Goal: Task Accomplishment & Management: Complete application form

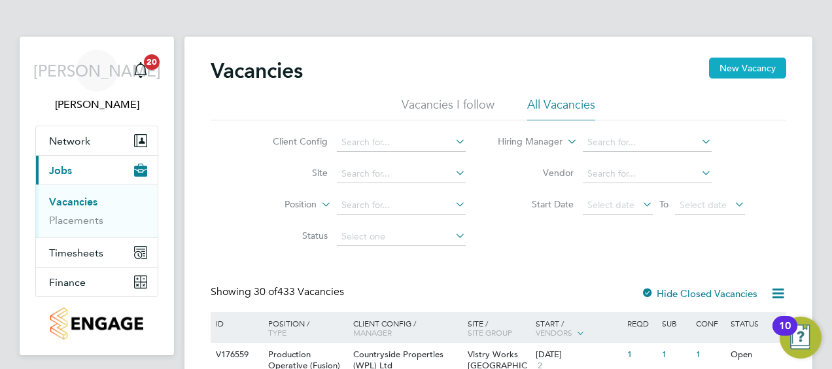
click at [739, 74] on button "New Vacancy" at bounding box center [747, 68] width 77 height 21
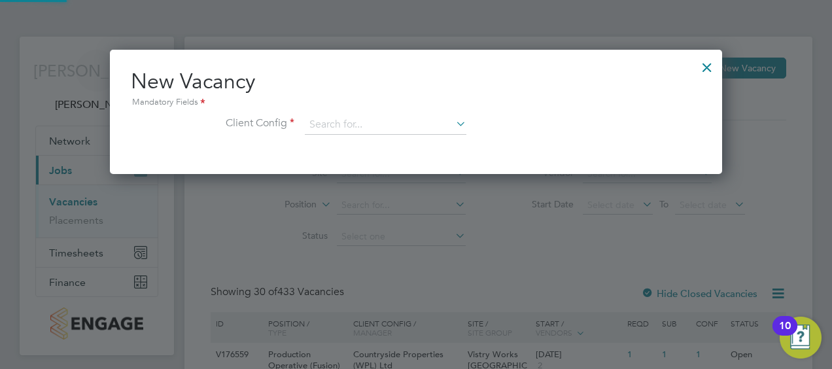
scroll to position [124, 612]
click at [390, 120] on input at bounding box center [385, 125] width 161 height 20
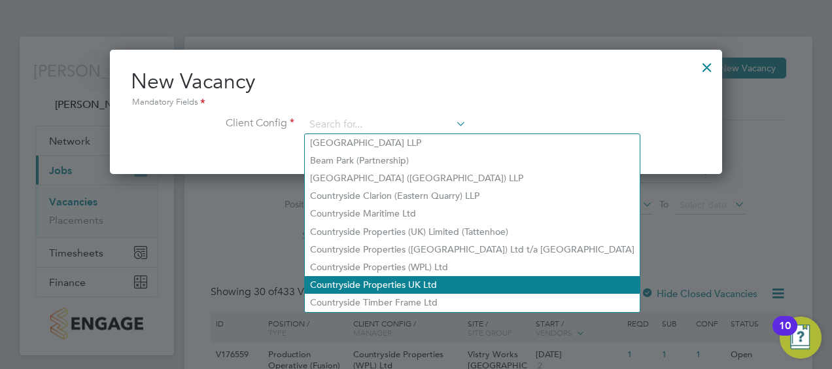
click at [390, 285] on li "Countryside Properties UK Ltd" at bounding box center [472, 285] width 335 height 18
type input "Countryside Properties UK Ltd"
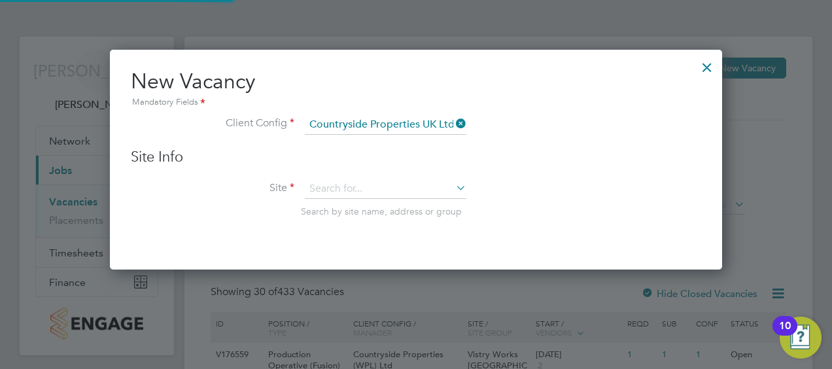
scroll to position [219, 612]
click at [367, 186] on input at bounding box center [385, 189] width 161 height 20
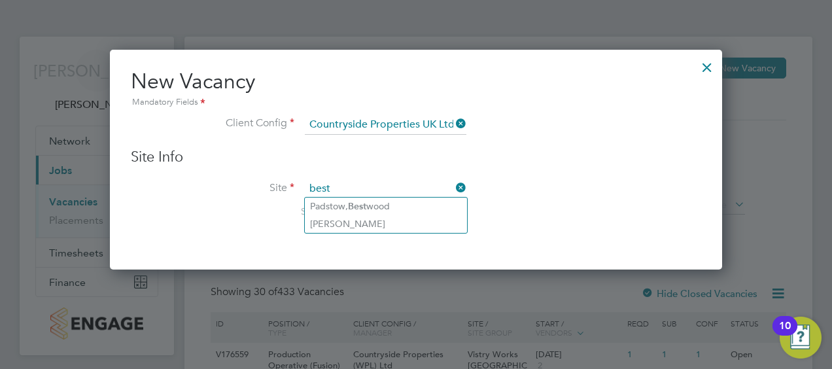
click at [366, 195] on input "best" at bounding box center [385, 189] width 161 height 20
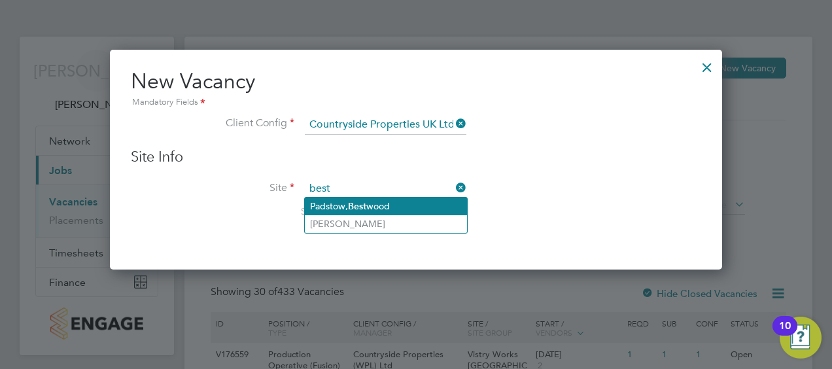
click at [365, 203] on b "Best" at bounding box center [357, 206] width 18 height 11
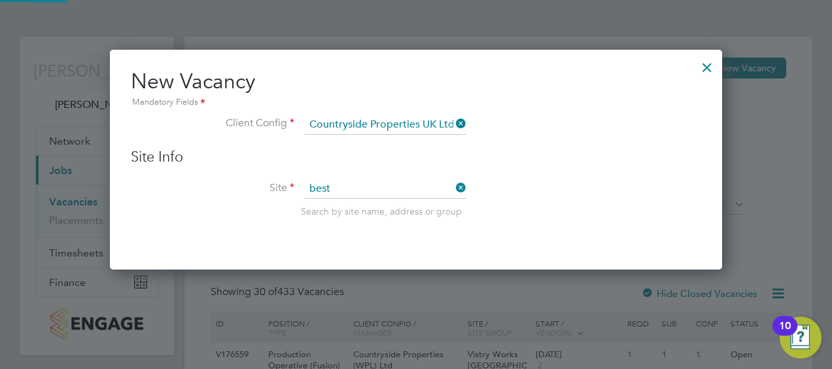
type input "Padstow, [GEOGRAPHIC_DATA]"
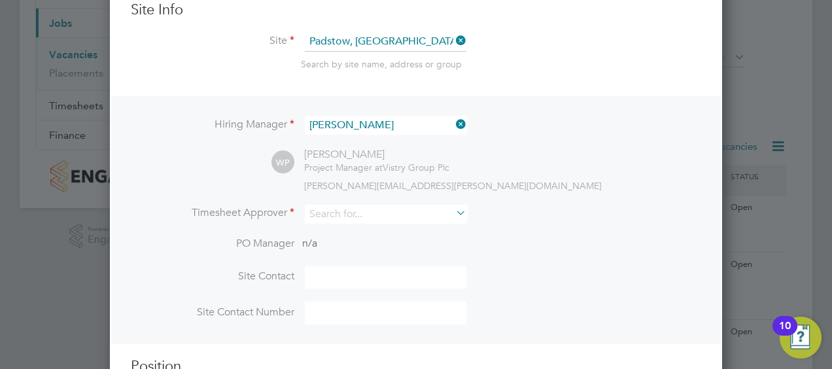
scroll to position [148, 0]
click at [453, 122] on icon at bounding box center [453, 123] width 0 height 18
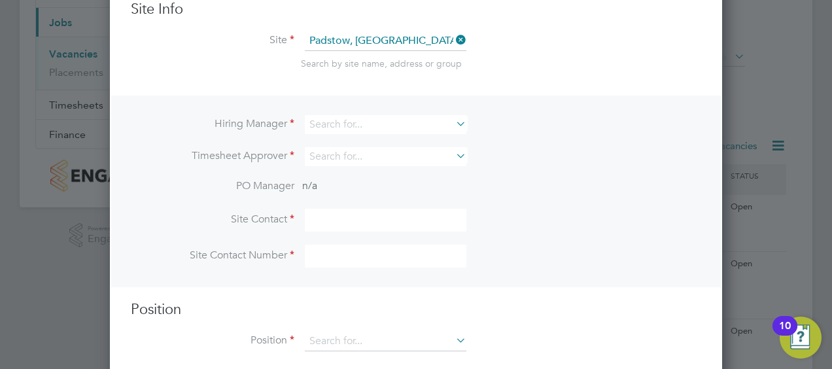
scroll to position [486, 612]
click at [413, 137] on li "[PERSON_NAME]" at bounding box center [386, 142] width 162 height 18
type input "[PERSON_NAME]"
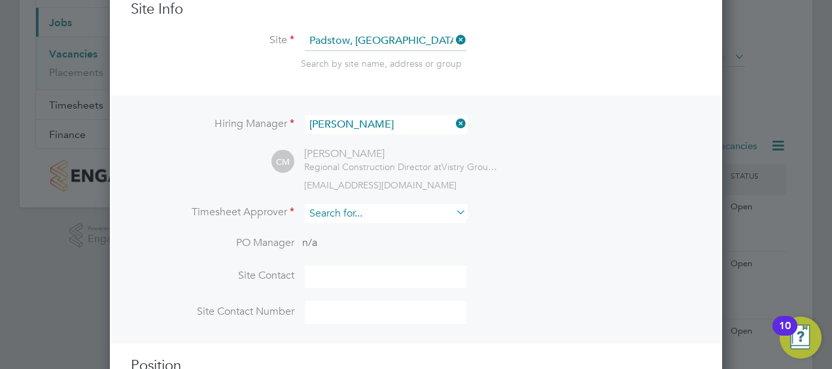
click at [367, 211] on input at bounding box center [385, 213] width 161 height 19
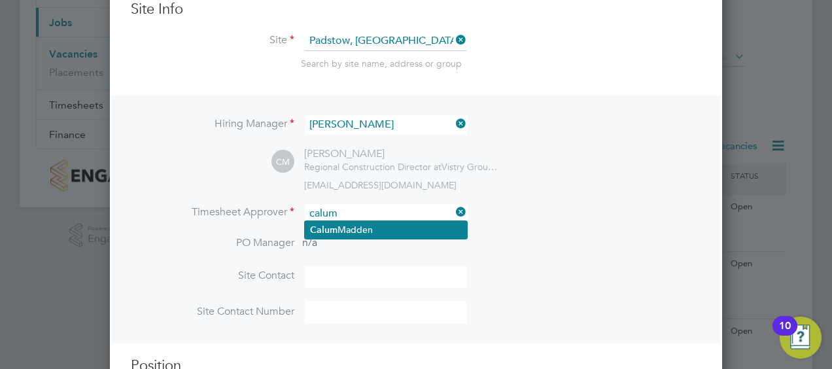
click at [366, 224] on li "[PERSON_NAME]" at bounding box center [386, 230] width 162 height 18
type input "[PERSON_NAME]"
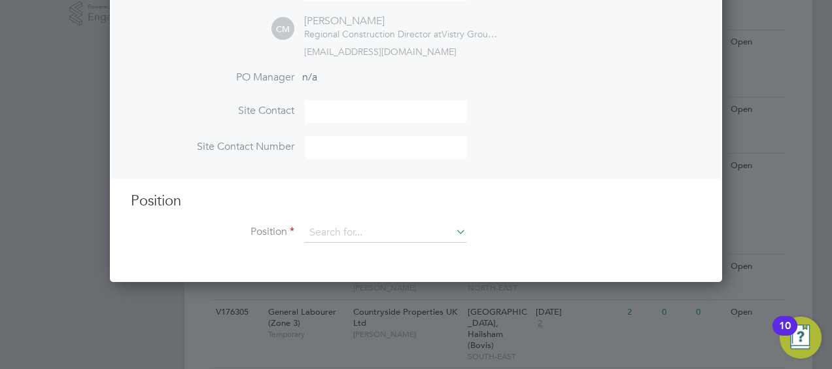
scroll to position [357, 0]
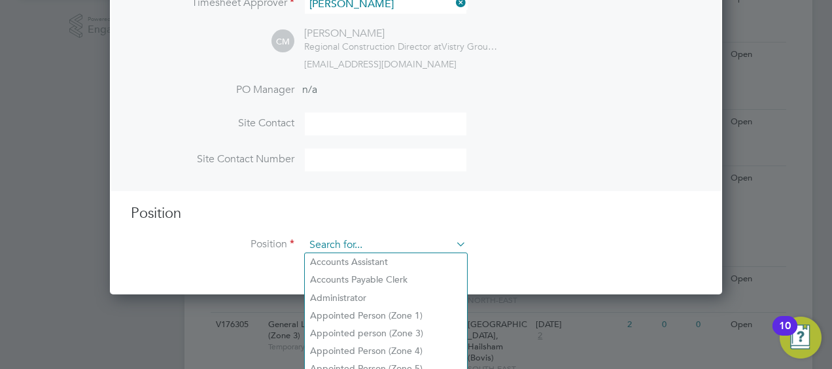
click at [378, 246] on input at bounding box center [385, 245] width 161 height 20
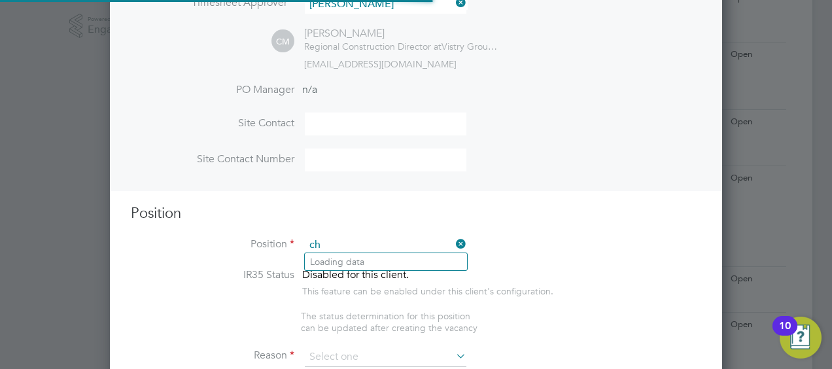
scroll to position [1861, 612]
type input "c"
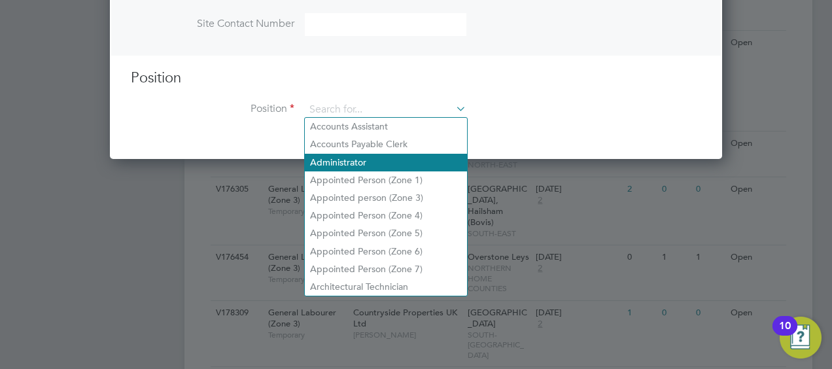
scroll to position [508, 0]
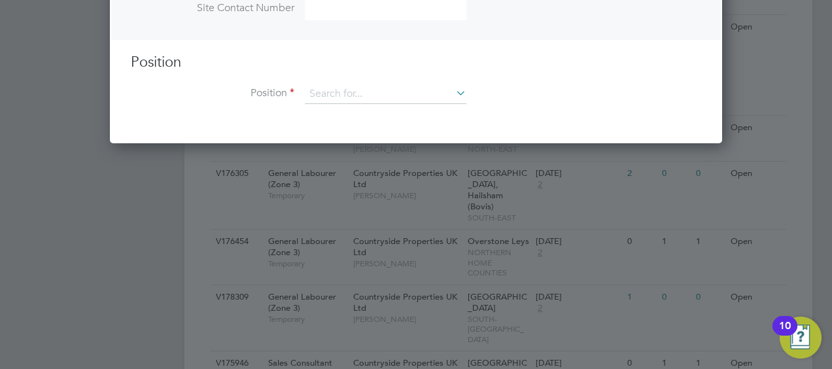
click at [384, 76] on div "Position Position" at bounding box center [416, 85] width 570 height 65
click at [382, 78] on div "Position Position" at bounding box center [416, 85] width 570 height 65
click at [362, 89] on input at bounding box center [385, 94] width 161 height 20
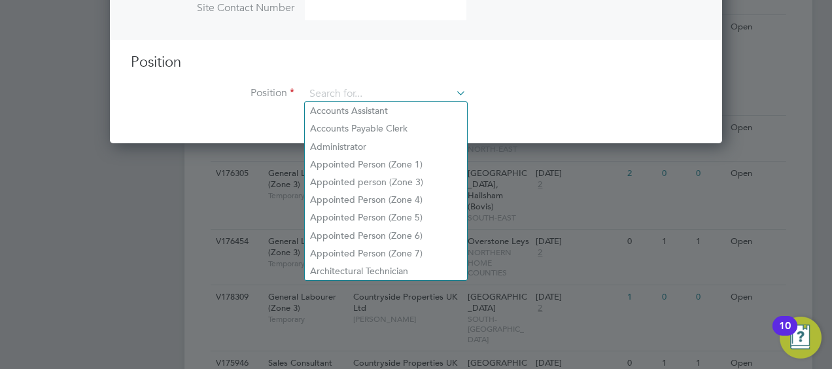
click at [568, 85] on li "Position" at bounding box center [416, 100] width 570 height 33
